Goal: Navigation & Orientation: Find specific page/section

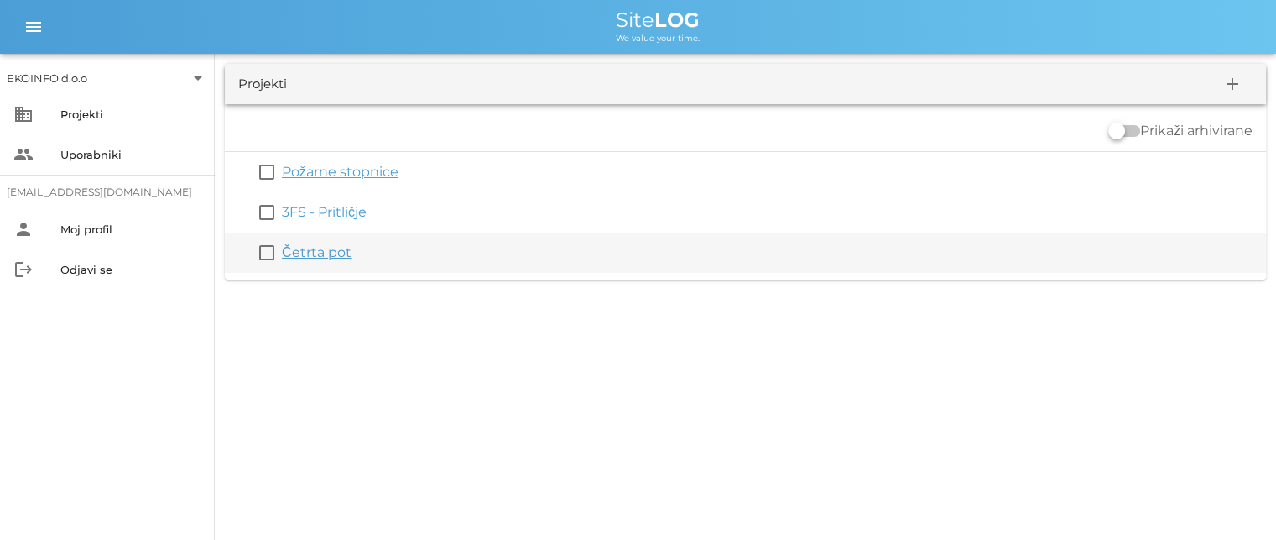
click at [322, 254] on link "Četrta pot" at bounding box center [317, 252] width 70 height 16
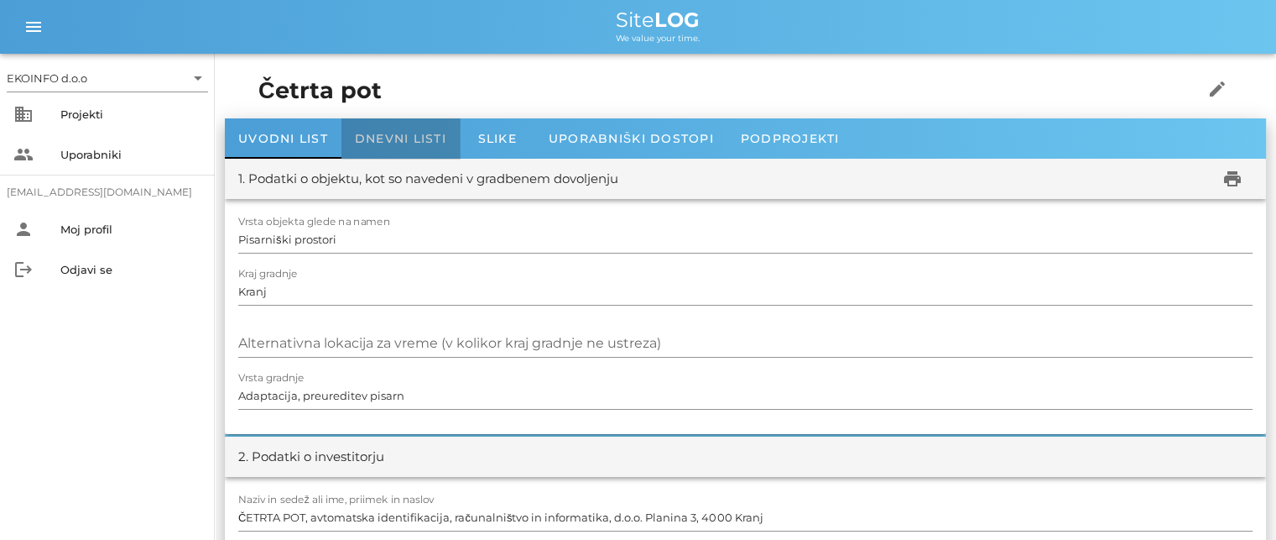
click at [386, 144] on span "Dnevni listi" at bounding box center [400, 138] width 91 height 15
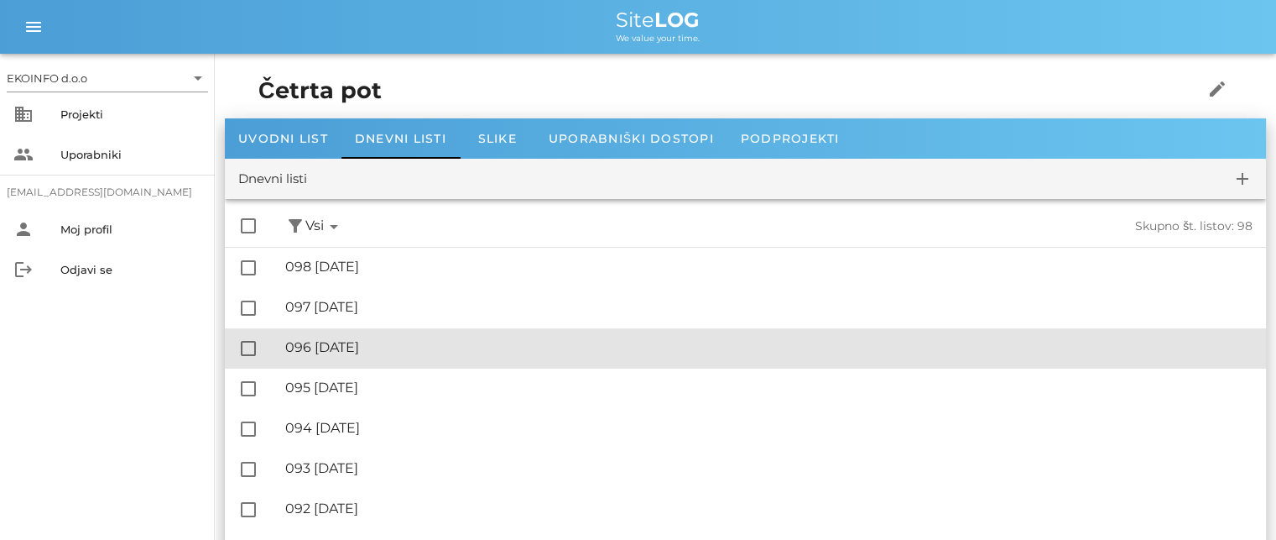
click at [380, 350] on div "🔏 096 [DATE]" at bounding box center [768, 347] width 967 height 16
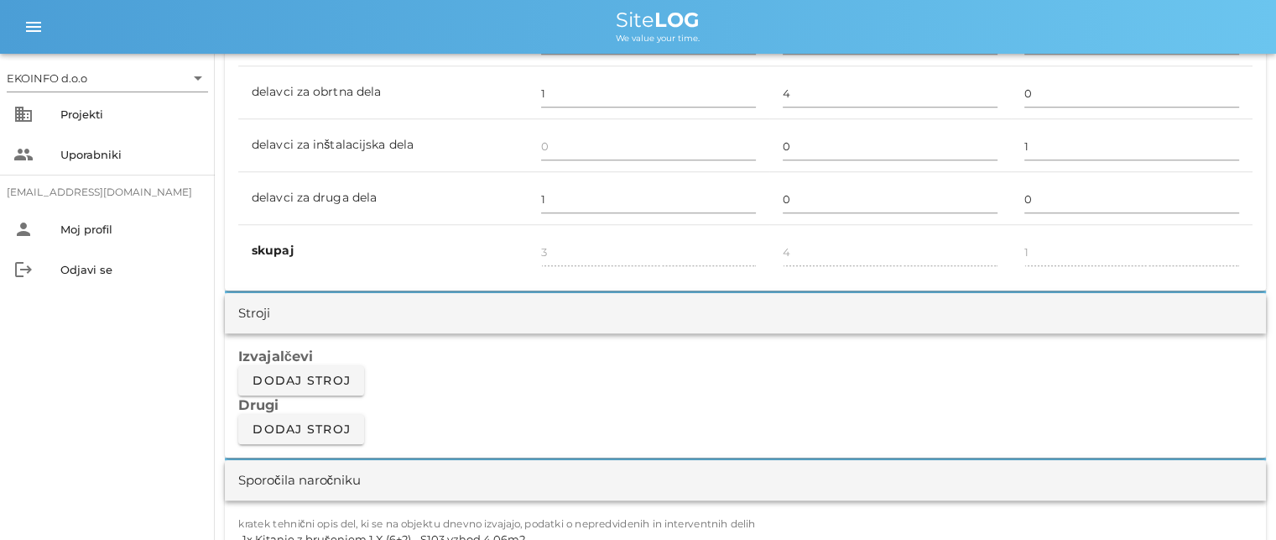
scroll to position [1426, 0]
